Goal: Use online tool/utility: Utilize a website feature to perform a specific function

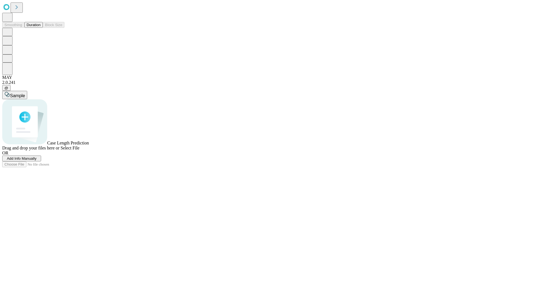
click at [37, 160] on span "Add Info Manually" at bounding box center [22, 158] width 30 height 4
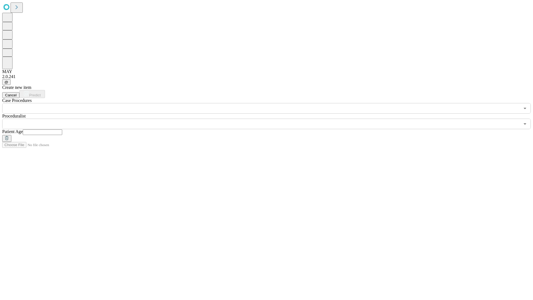
click at [62, 129] on input "text" at bounding box center [42, 132] width 39 height 6
type input "**"
click at [270, 119] on input "text" at bounding box center [261, 124] width 518 height 11
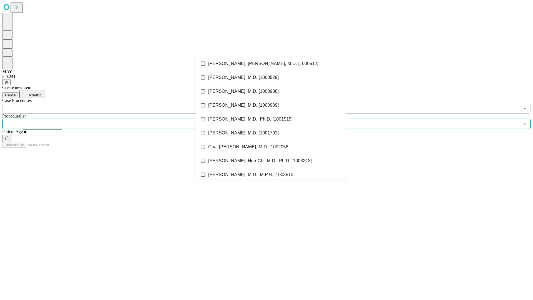
click at [271, 64] on li "[PERSON_NAME], [PERSON_NAME], M.D. [1000512]" at bounding box center [271, 64] width 150 height 14
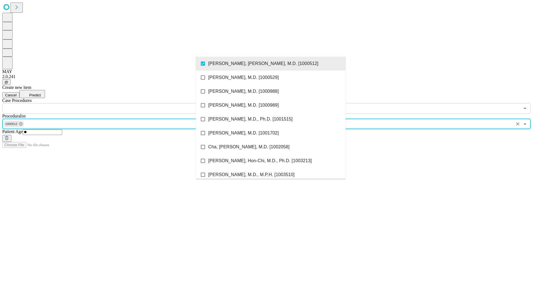
click at [117, 103] on input "text" at bounding box center [261, 108] width 518 height 11
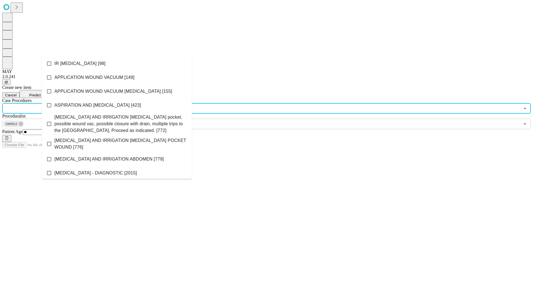
click at [117, 64] on li "IR [MEDICAL_DATA] [98]" at bounding box center [117, 64] width 150 height 14
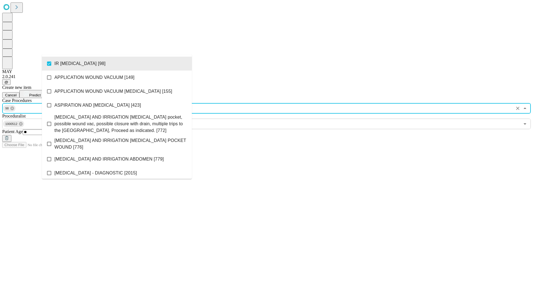
click at [41, 93] on span "Predict" at bounding box center [34, 95] width 11 height 4
